Goal: Task Accomplishment & Management: Manage account settings

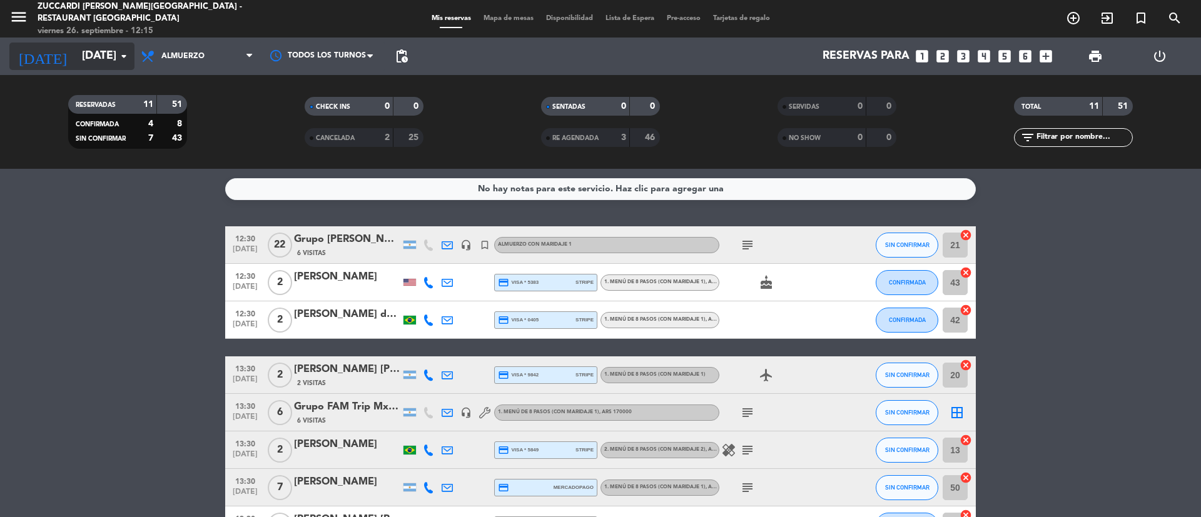
click at [114, 65] on input "[DATE]" at bounding box center [148, 56] width 145 height 25
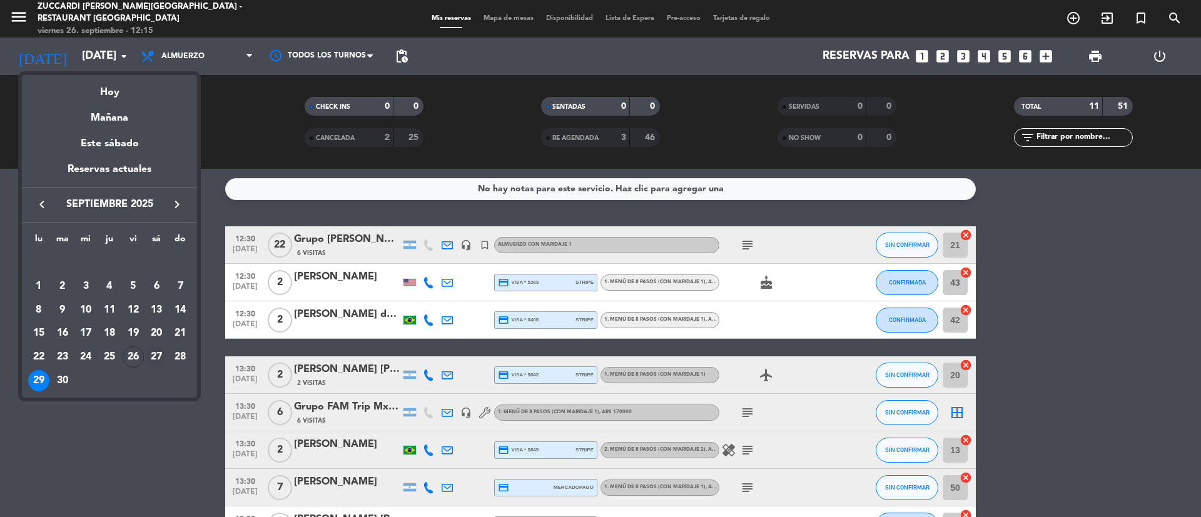
click at [156, 357] on div "27" at bounding box center [156, 356] width 21 height 21
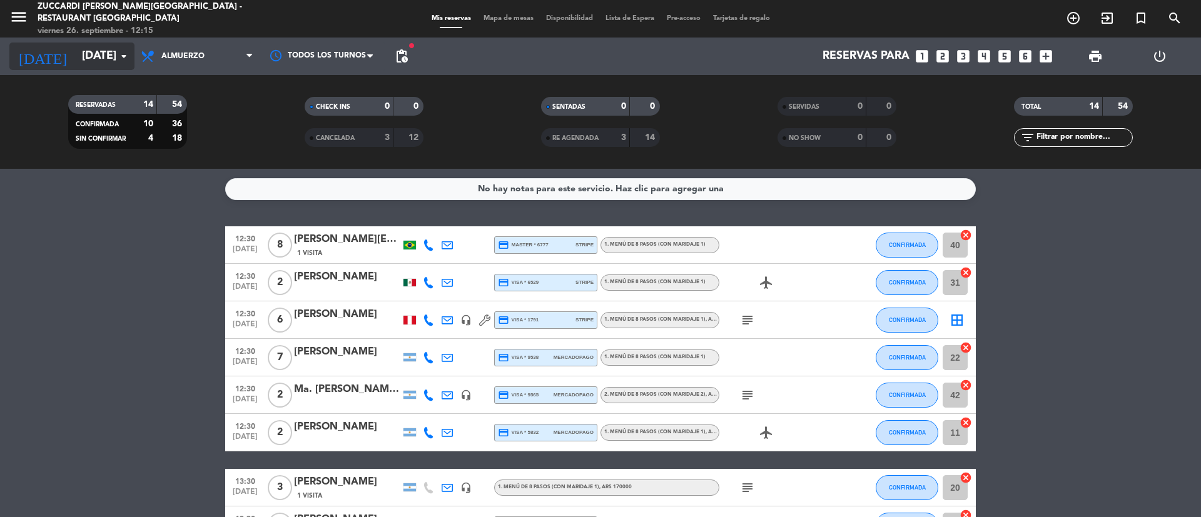
click at [94, 55] on input "[DATE]" at bounding box center [148, 56] width 145 height 25
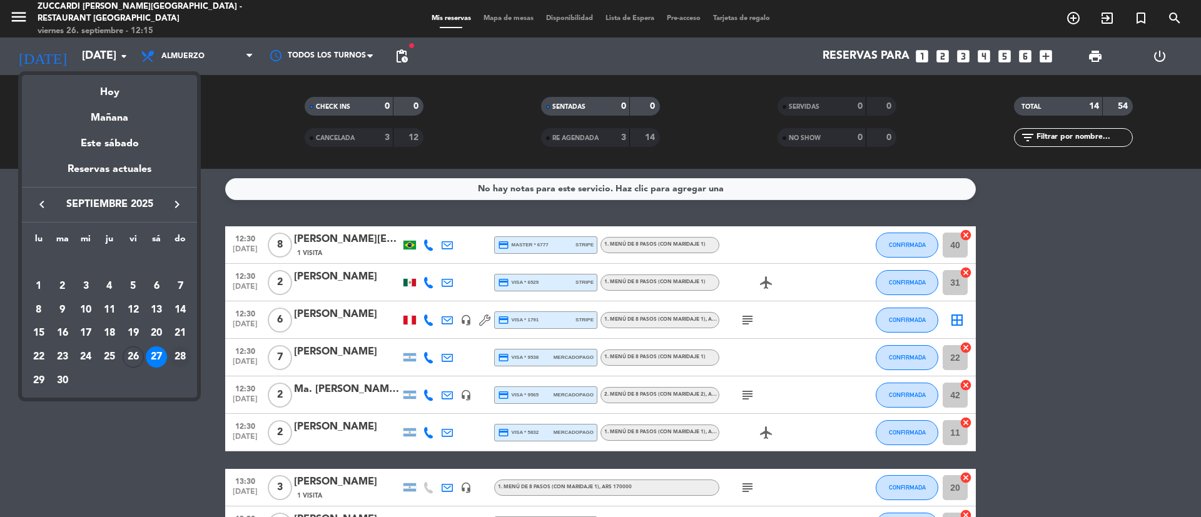
click at [184, 351] on div "28" at bounding box center [179, 356] width 21 height 21
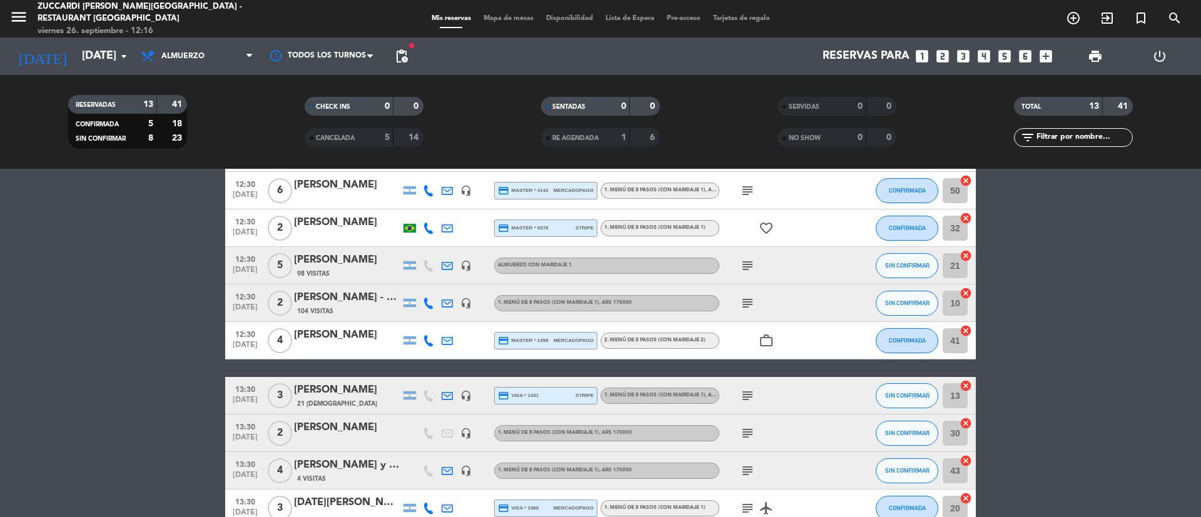
scroll to position [72, 0]
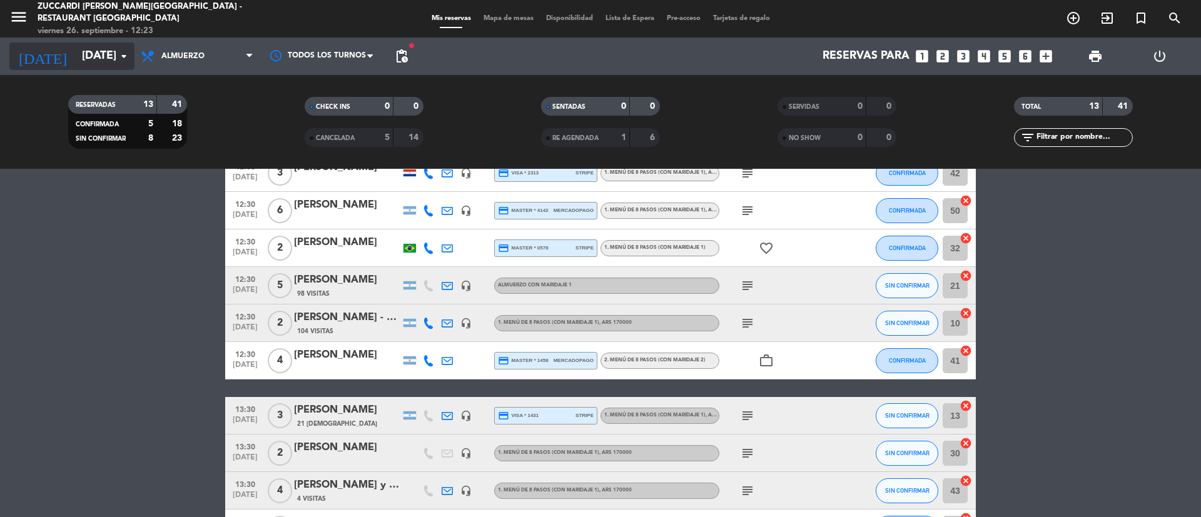
click at [110, 68] on input "[DATE]" at bounding box center [148, 56] width 145 height 25
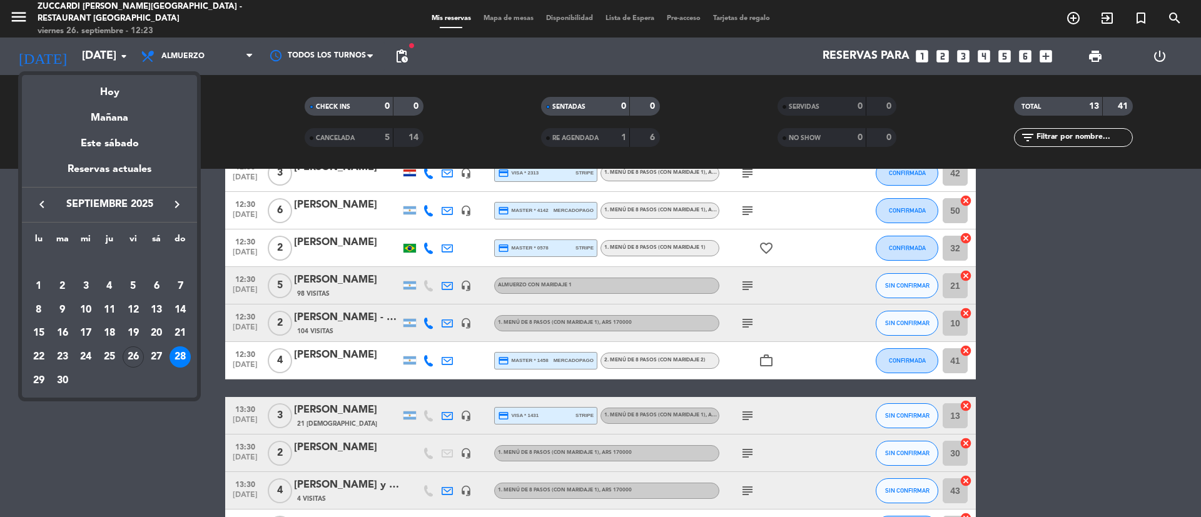
click at [181, 224] on div "lu ma mi ju vi sá do [DATE] 2 3 4 5 6 7 8 9 10 11 12 13 14 15 16 17 18 19 20 21…" at bounding box center [109, 310] width 175 height 175
click at [109, 288] on div "4" at bounding box center [109, 286] width 21 height 21
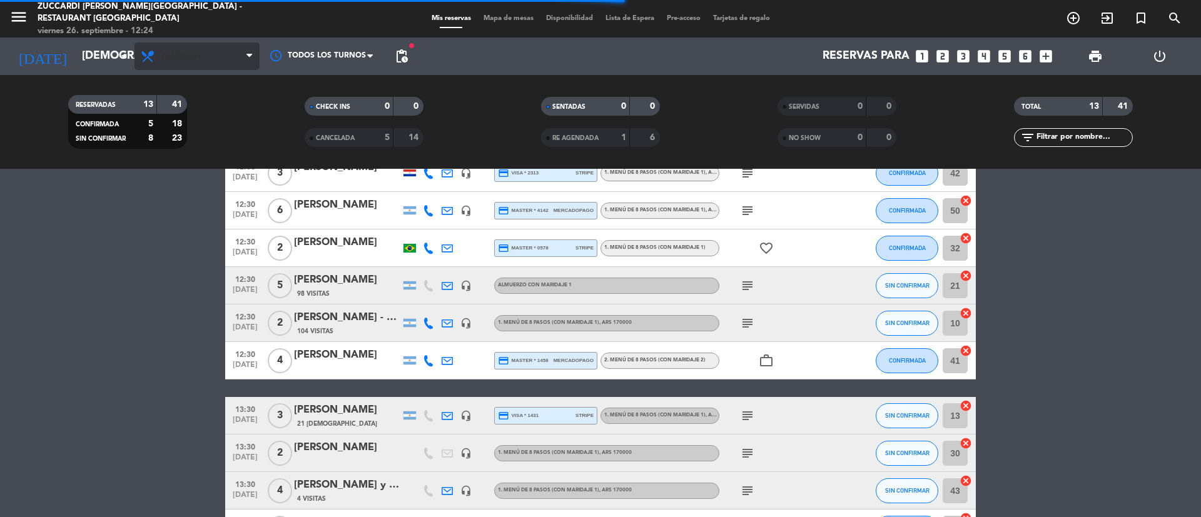
click at [231, 61] on span "Almuerzo" at bounding box center [196, 57] width 125 height 28
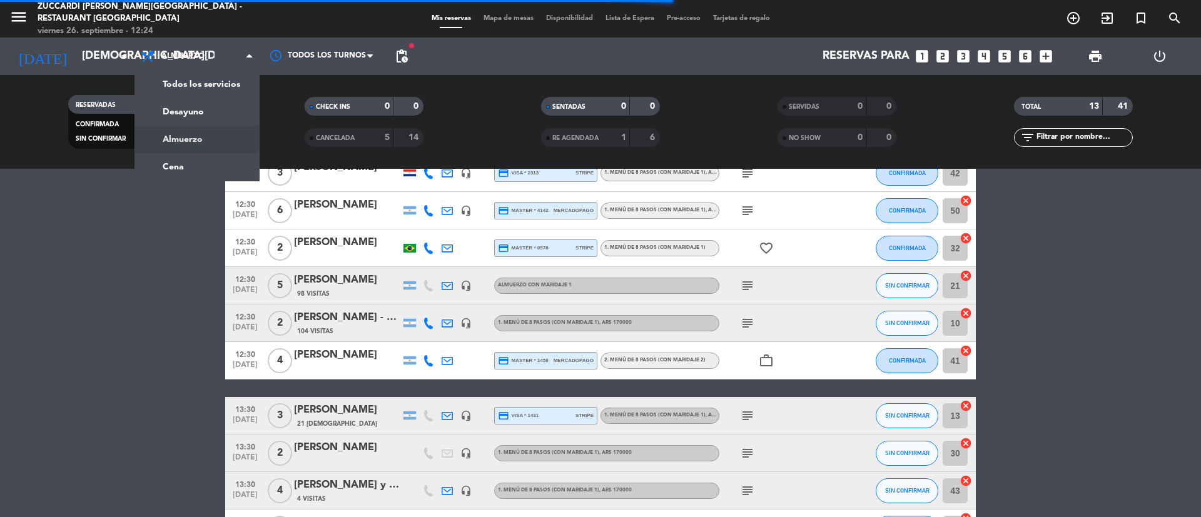
click at [225, 168] on div "RESERVADAS 13 41 CONFIRMADA 5 18 SIN CONFIRMAR 8 23 CHECK INS 0 0 CANCELADA 5 1…" at bounding box center [600, 122] width 1201 height 94
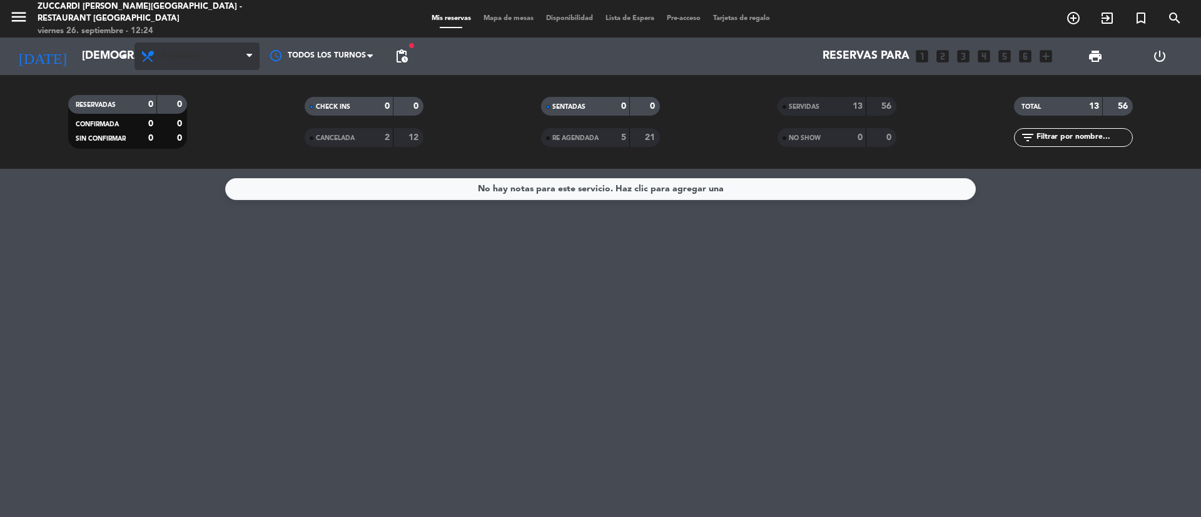
click at [240, 60] on span "Almuerzo" at bounding box center [196, 57] width 125 height 28
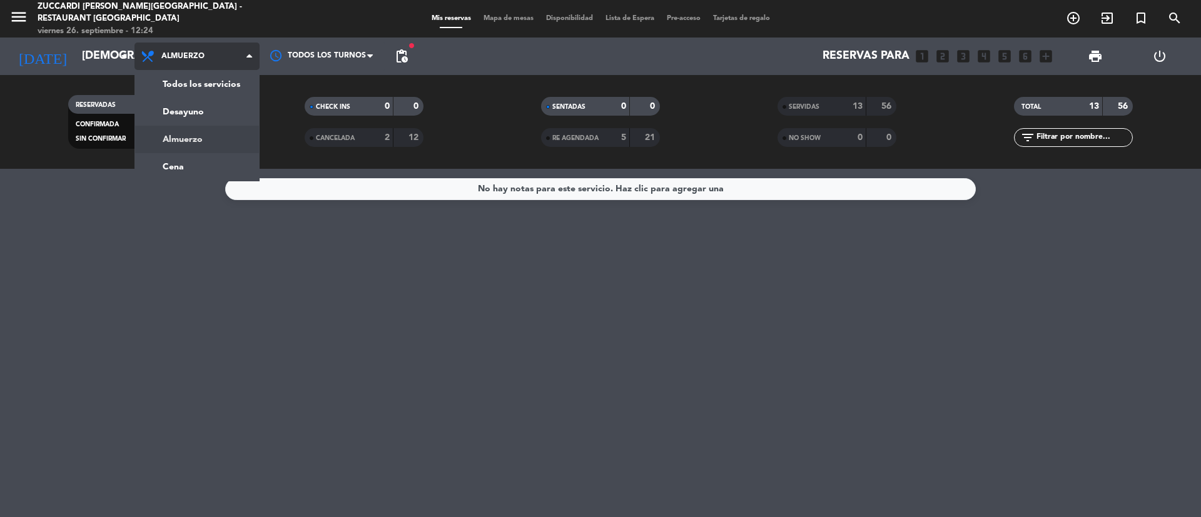
click at [238, 171] on ng-component "menu Zuccardi [PERSON_NAME][GEOGRAPHIC_DATA] - Restaurant [GEOGRAPHIC_DATA] [DA…" at bounding box center [600, 258] width 1201 height 517
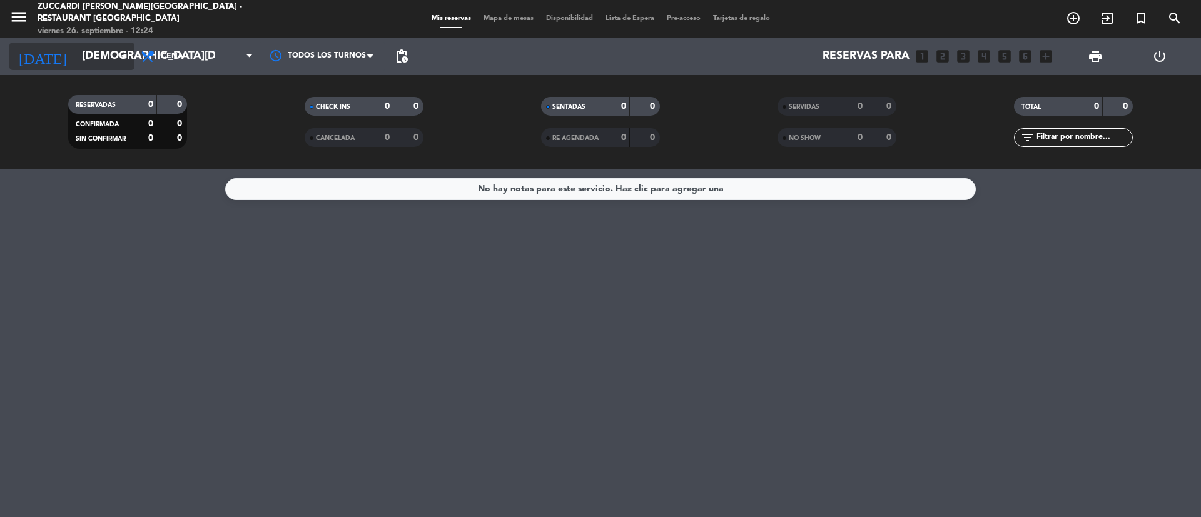
click at [106, 63] on input "[DEMOGRAPHIC_DATA][DATE]" at bounding box center [148, 56] width 145 height 25
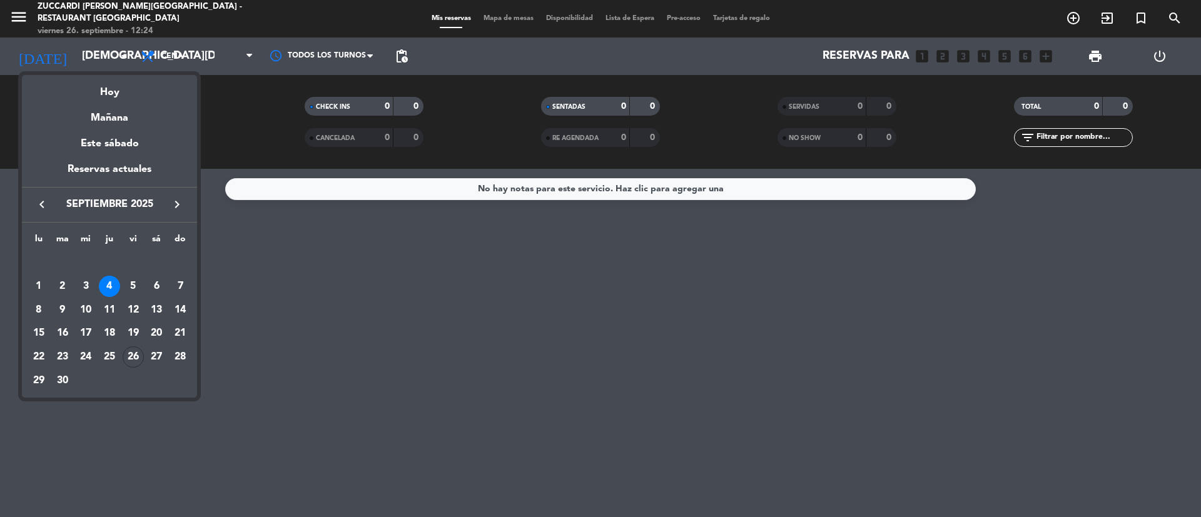
click at [178, 209] on icon "keyboard_arrow_right" at bounding box center [176, 204] width 15 height 15
click at [156, 290] on div "4" at bounding box center [156, 286] width 21 height 21
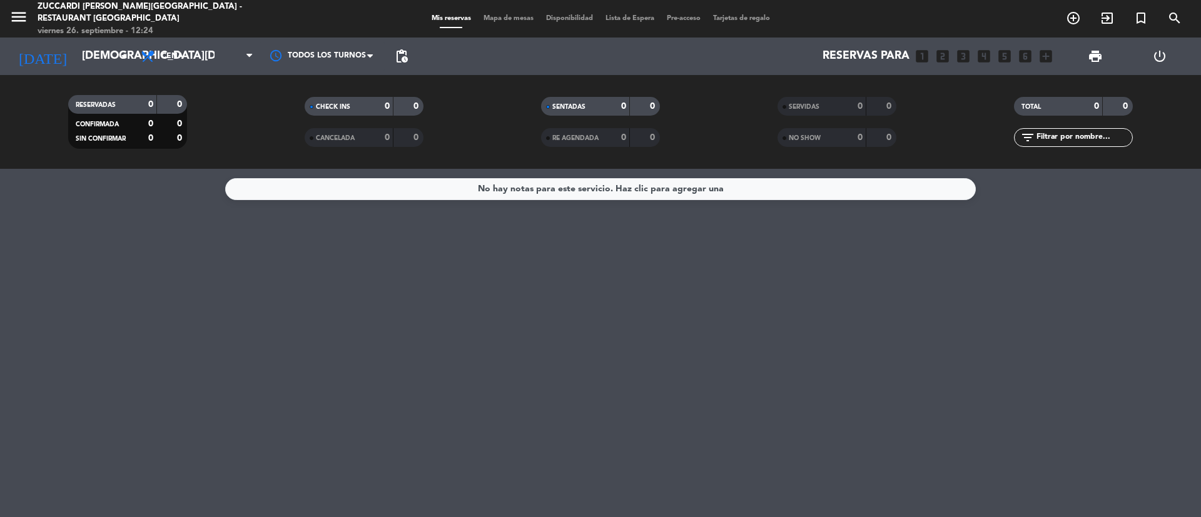
type input "[DATE]"
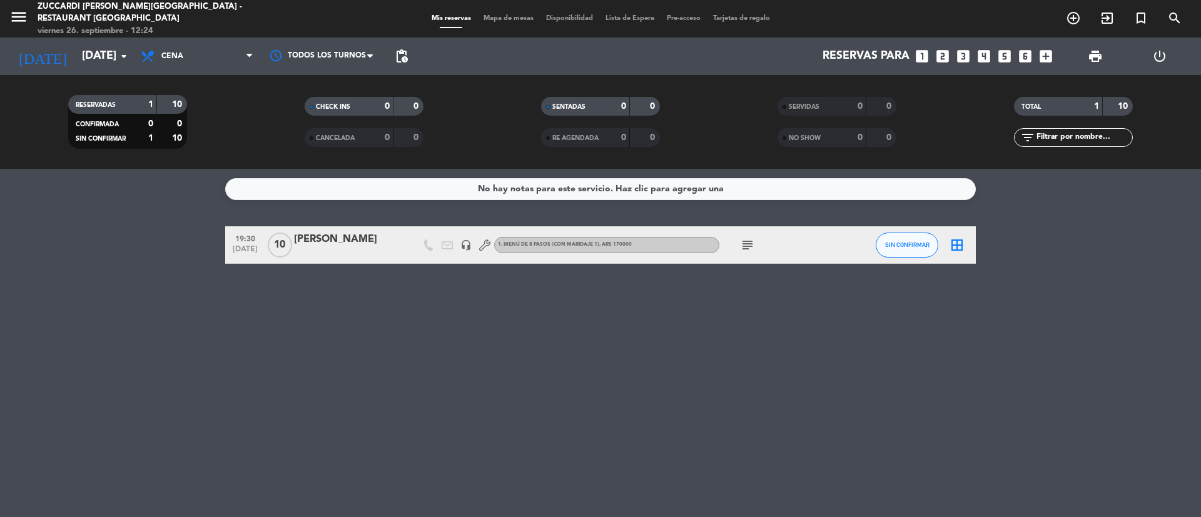
click at [356, 249] on div at bounding box center [347, 253] width 106 height 10
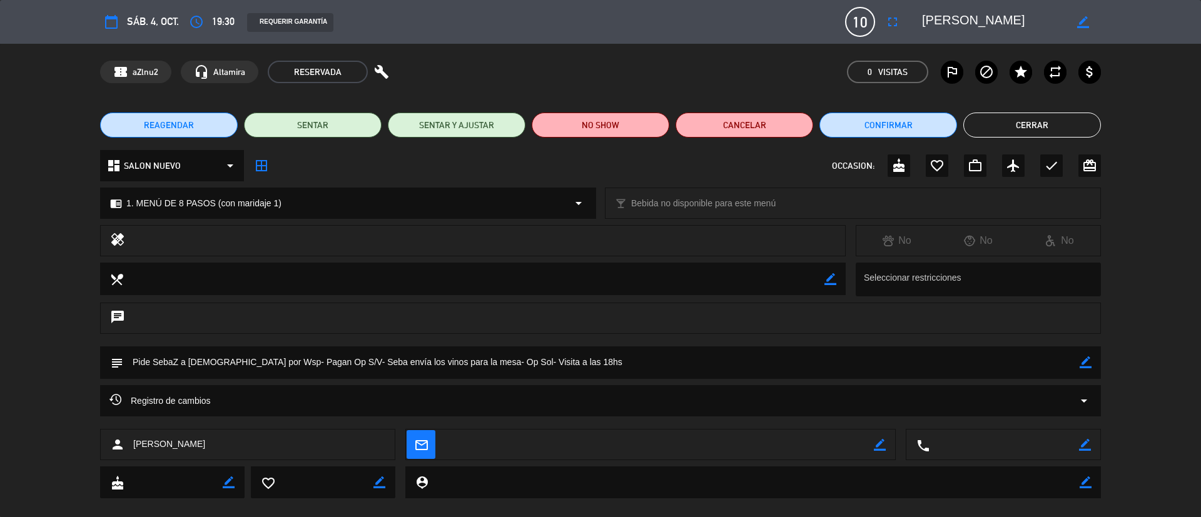
click at [1089, 365] on icon "border_color" at bounding box center [1085, 362] width 12 height 12
type textarea "Pide SebaZ a [DEMOGRAPHIC_DATA] por Wsp- Pagan Op S/V- Seba envía los vinos par…"
click at [1085, 365] on icon at bounding box center [1085, 362] width 12 height 12
click at [1050, 123] on button "Cerrar" at bounding box center [1032, 125] width 138 height 25
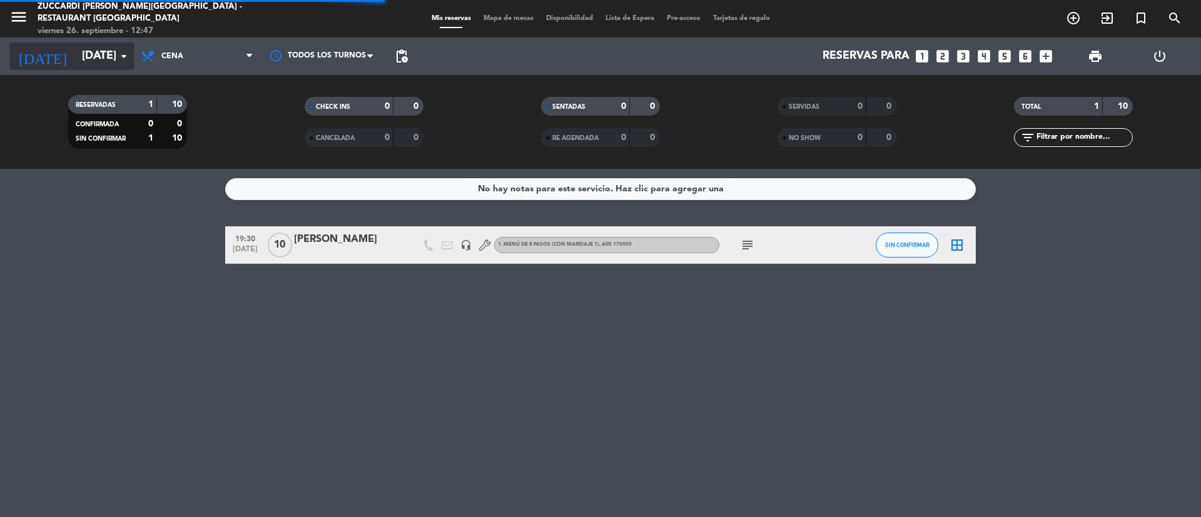
click at [109, 60] on input "[DATE]" at bounding box center [148, 56] width 145 height 25
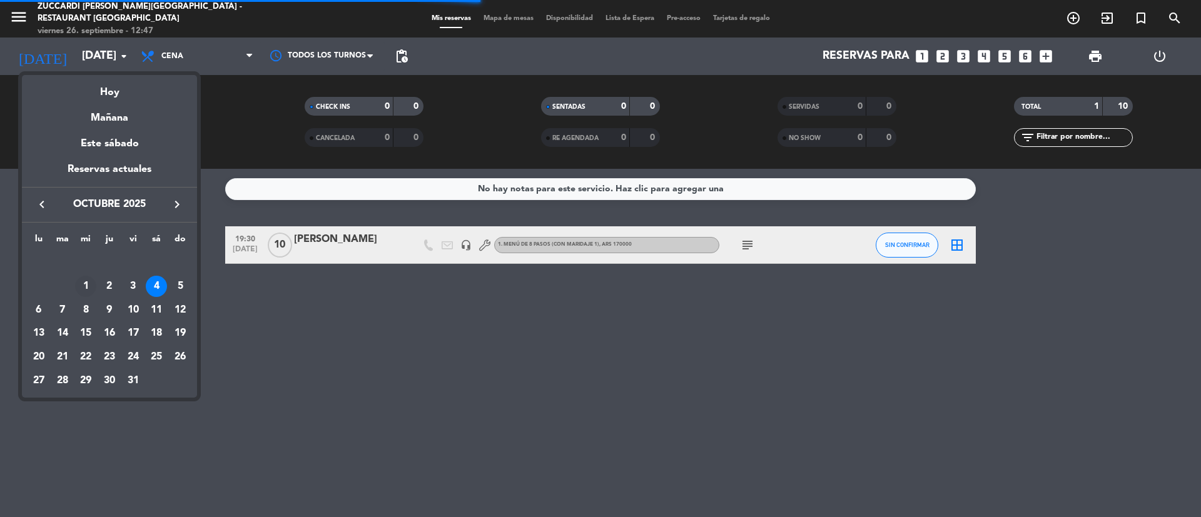
click at [88, 297] on td "1" at bounding box center [86, 286] width 24 height 24
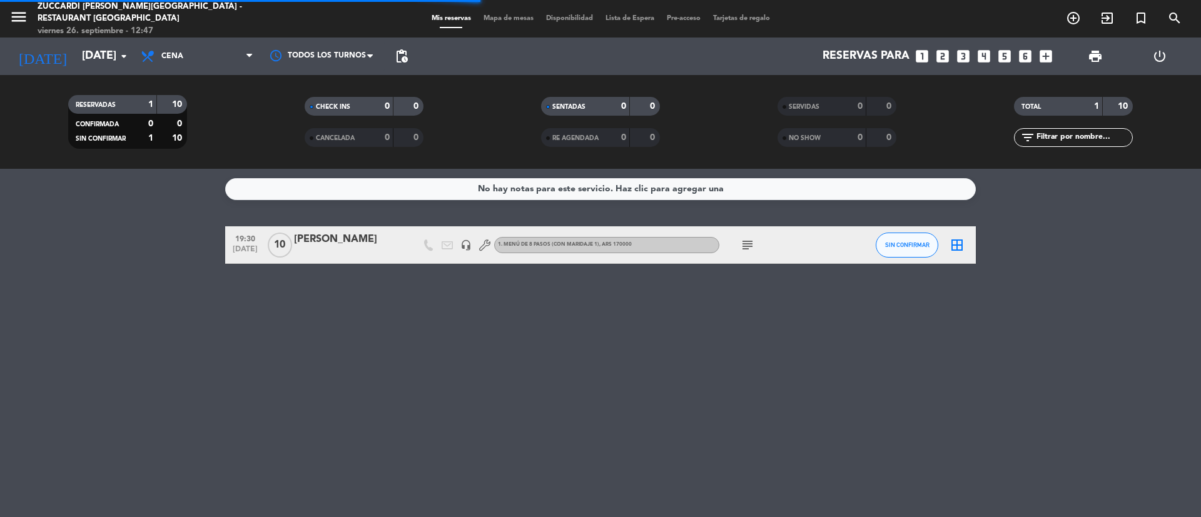
type input "[DATE]"
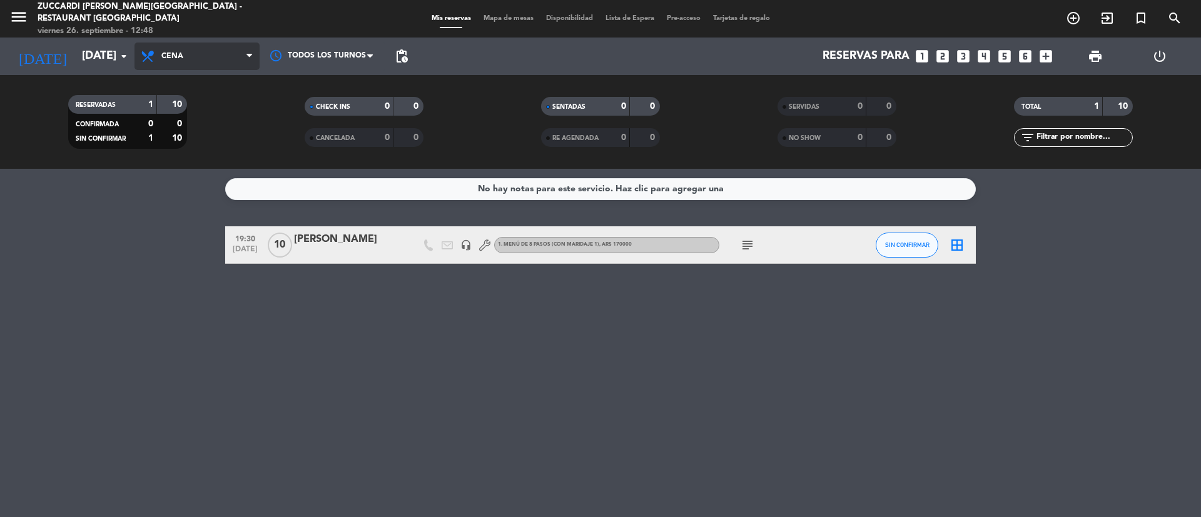
click at [229, 45] on span "Cena" at bounding box center [196, 57] width 125 height 28
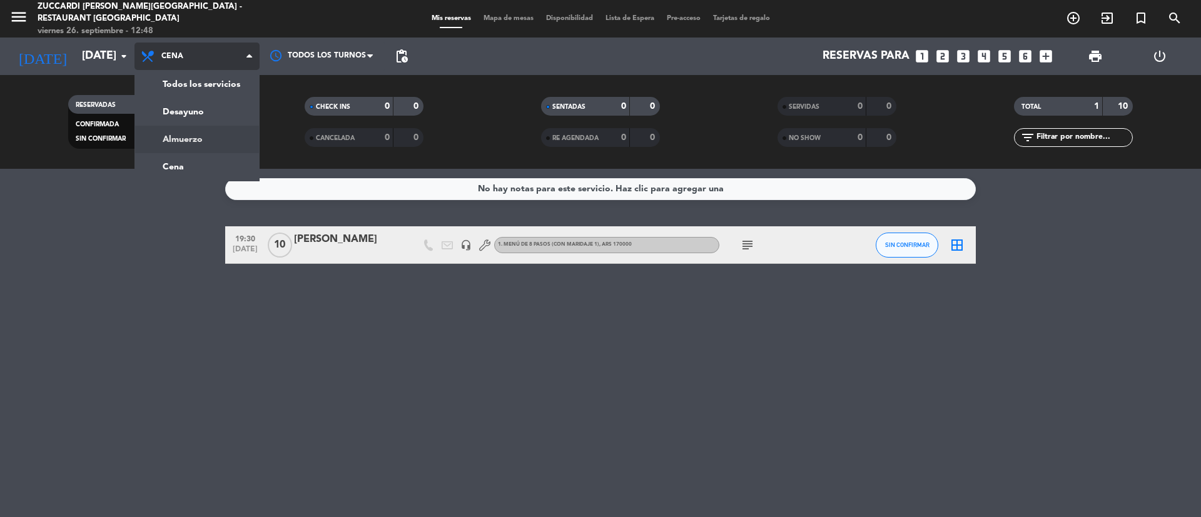
click at [195, 136] on div "menu Zuccardi [PERSON_NAME][GEOGRAPHIC_DATA] - Restaurant [GEOGRAPHIC_DATA] [DA…" at bounding box center [600, 84] width 1201 height 169
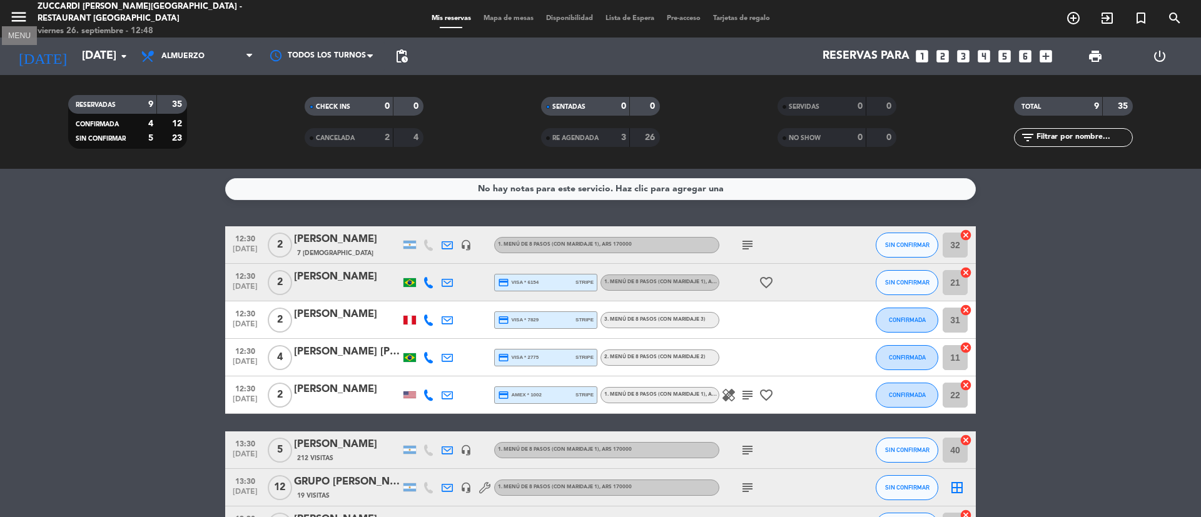
click at [20, 23] on icon "menu" at bounding box center [18, 17] width 19 height 19
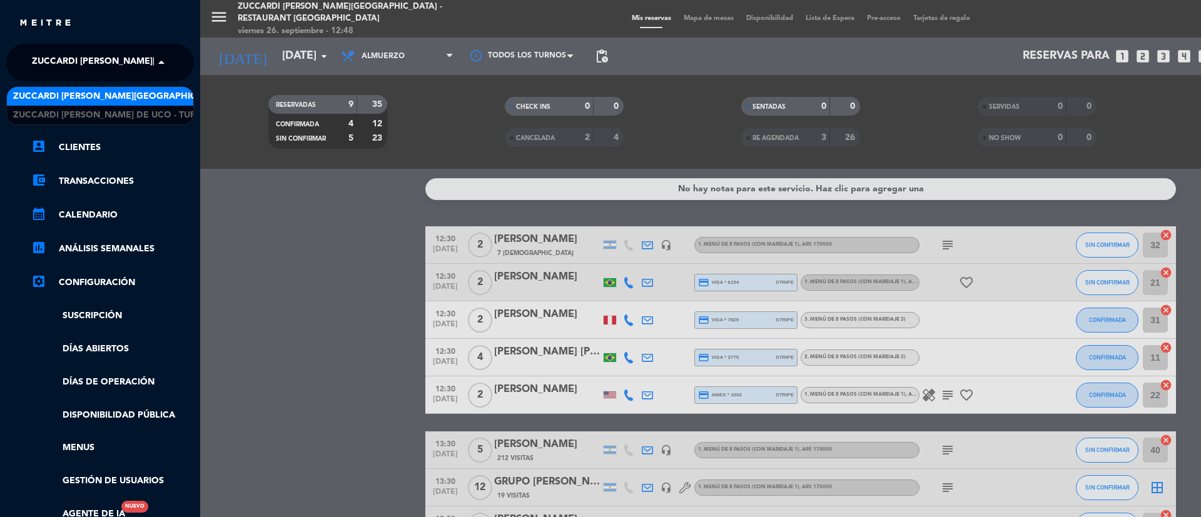
click at [94, 60] on span "Zuccardi [PERSON_NAME][GEOGRAPHIC_DATA] - Restaurant [GEOGRAPHIC_DATA]" at bounding box center [218, 62] width 373 height 26
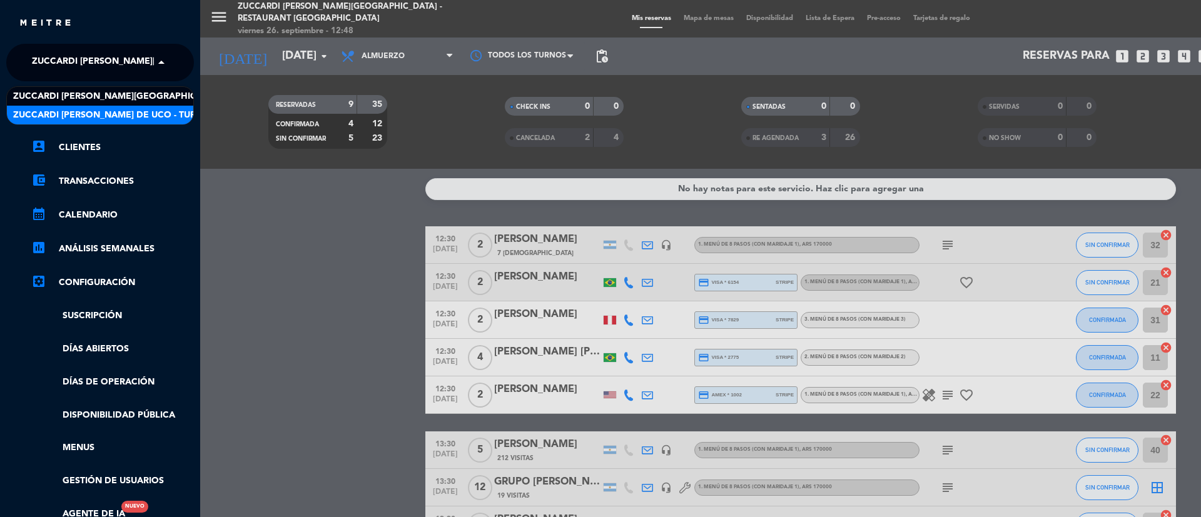
click at [109, 108] on span "Zuccardi [PERSON_NAME] de Uco - Turismo" at bounding box center [116, 115] width 206 height 14
